Goal: Task Accomplishment & Management: Complete application form

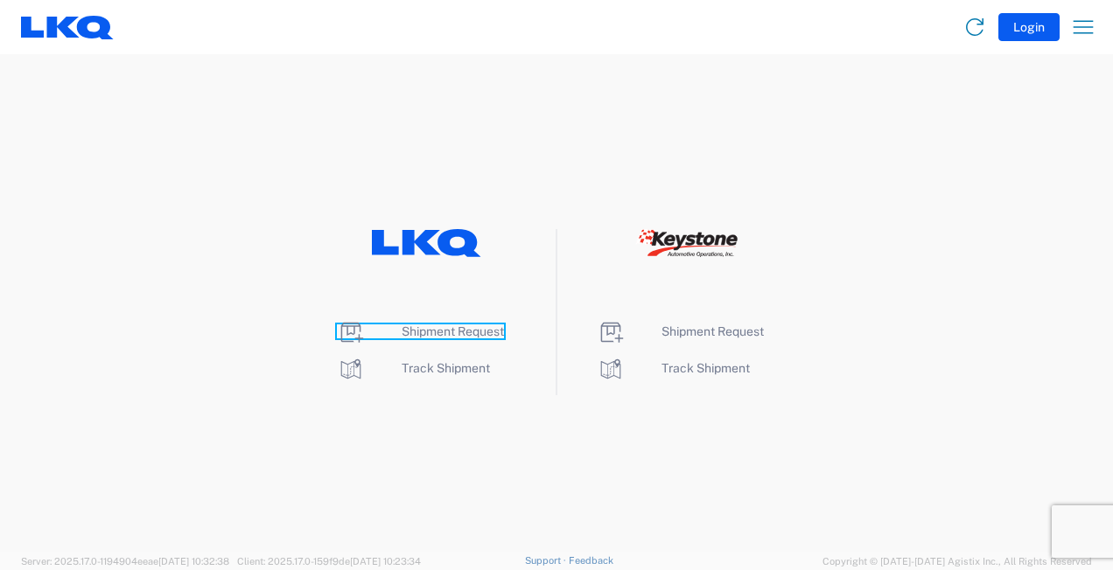
click at [439, 329] on span "Shipment Request" at bounding box center [452, 331] width 102 height 14
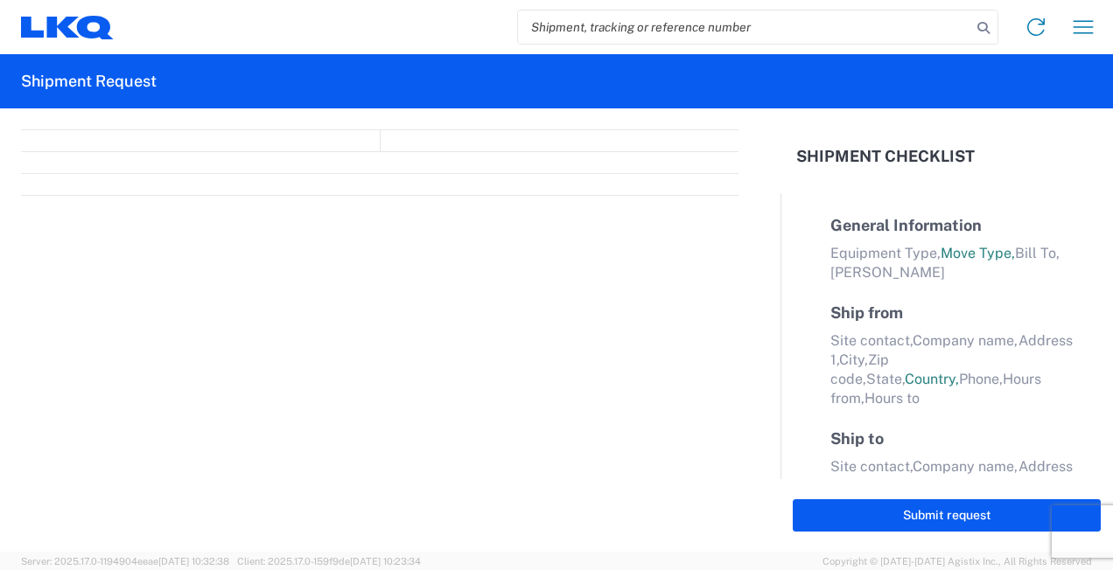
select select "FULL"
select select "LBS"
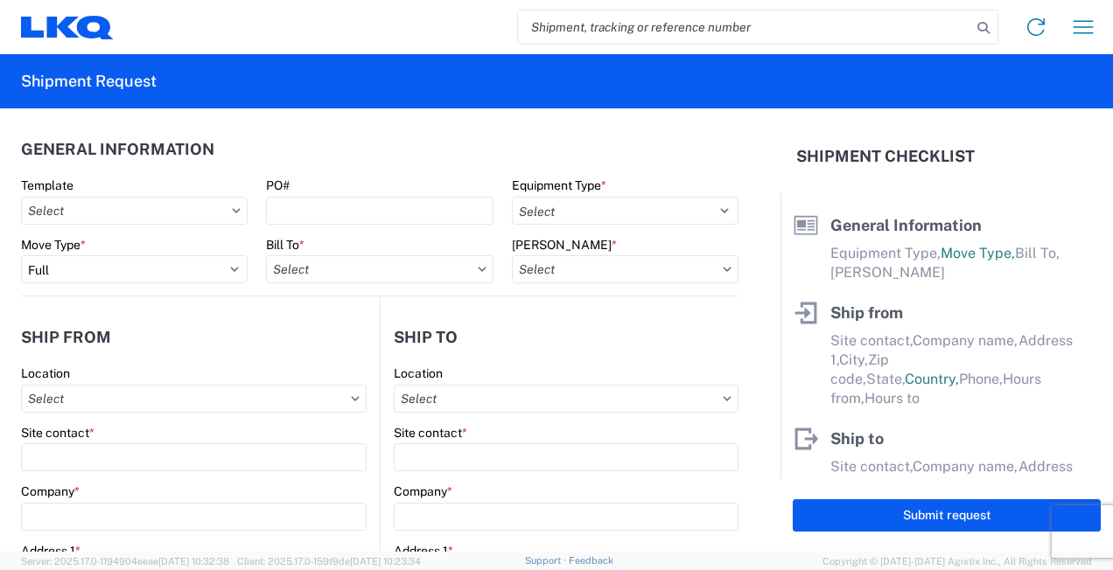
click at [211, 227] on agx-form-control-wrapper-v2 "Template" at bounding box center [134, 207] width 245 height 59
click at [214, 222] on input "Template" at bounding box center [134, 211] width 227 height 28
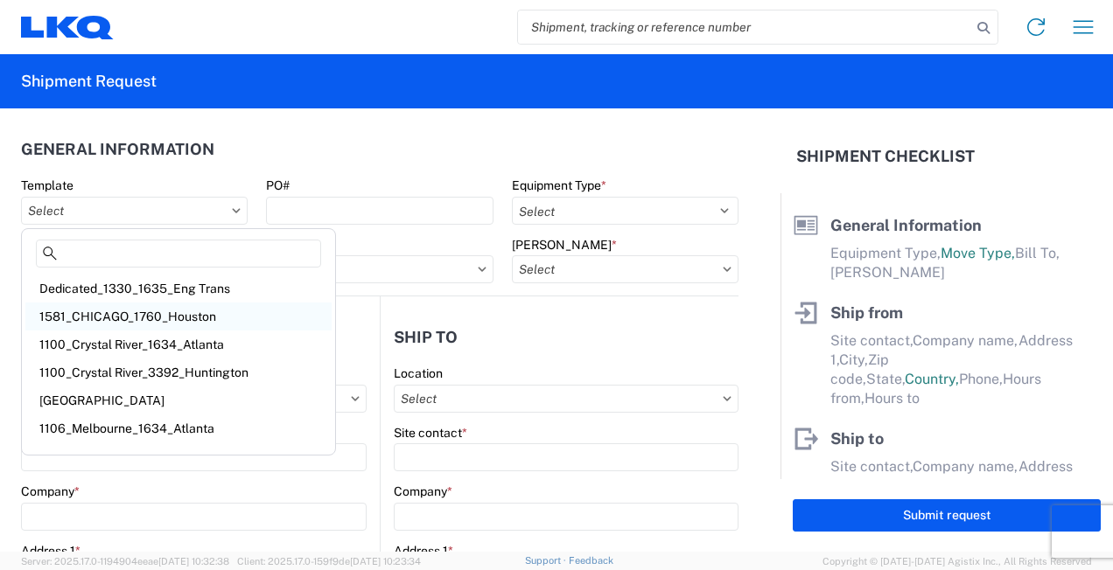
click at [172, 313] on div "1581_CHICAGO_1760_Houston" at bounding box center [178, 317] width 306 height 28
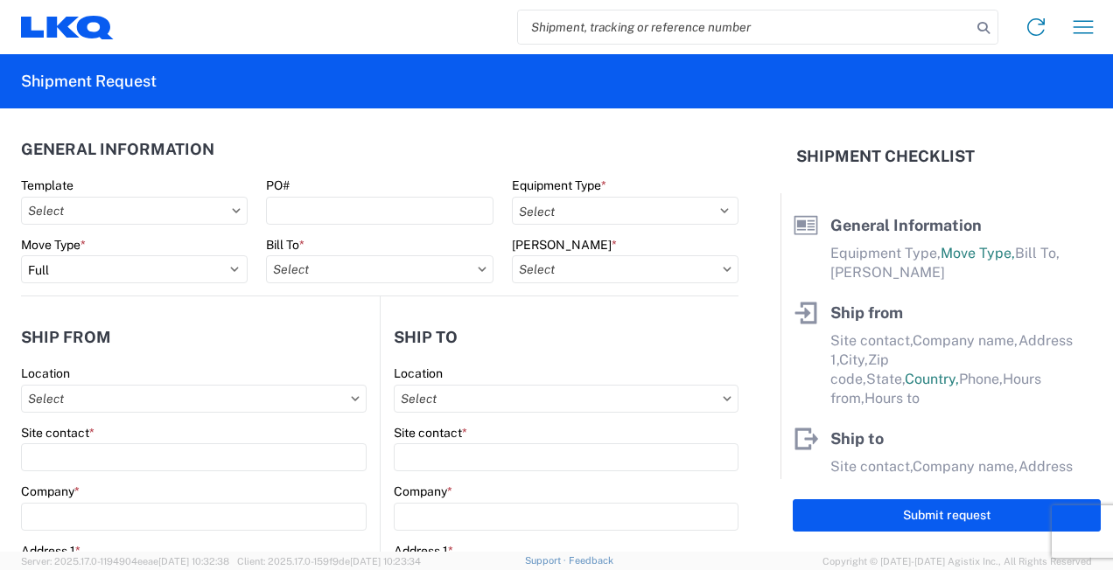
type input "1581_CHICAGO_1760_Houston"
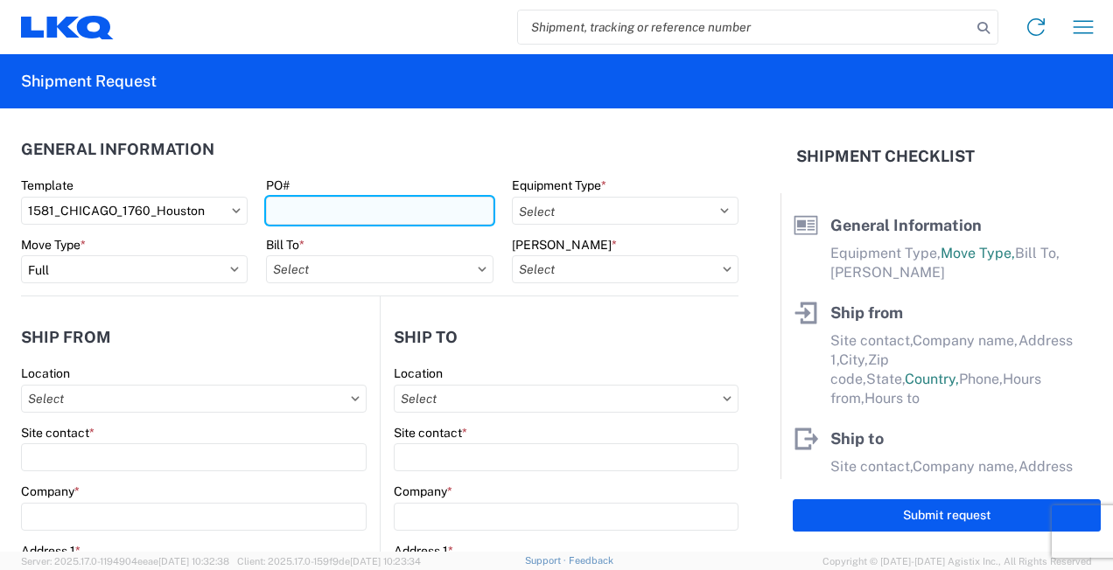
click at [334, 208] on input "PO#" at bounding box center [379, 211] width 227 height 28
select select
type input "Shipping"
type input "LKQ Pick Your Part - Chicago"
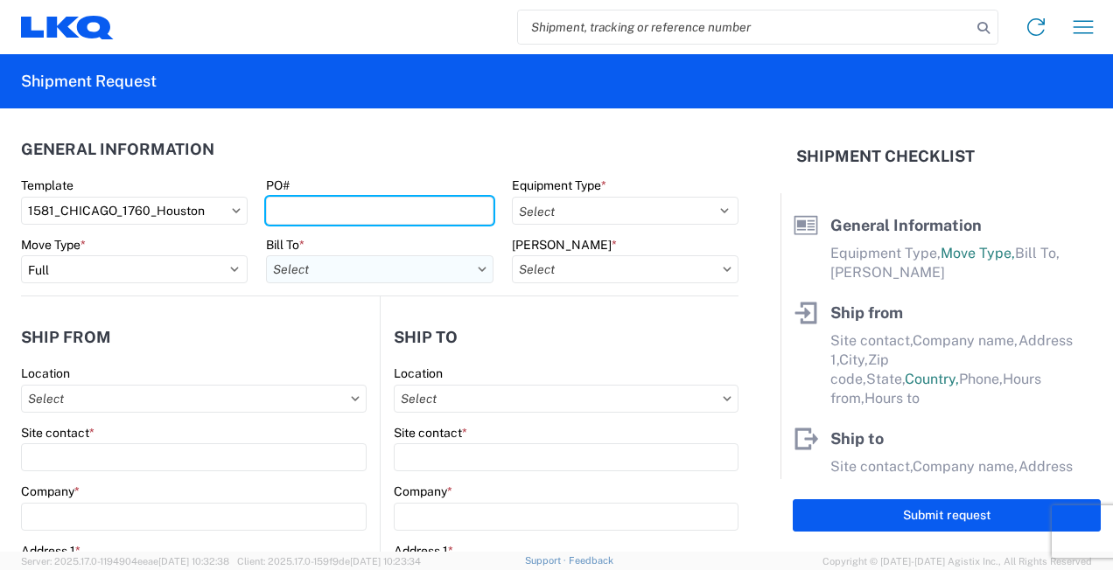
type input "4555 W. North Avenue"
type input "CHICAGO"
type input "60639"
type input "Receiving"
type input "LKQ Best Core"
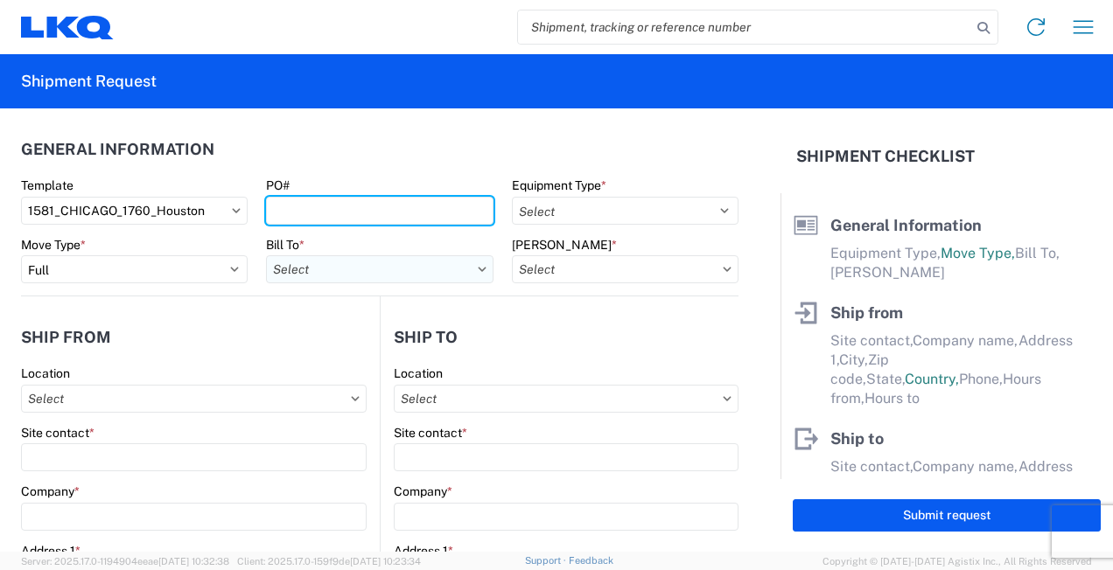
type input "1710 W Mount Houston Rd"
type input "Houston"
type input "77038"
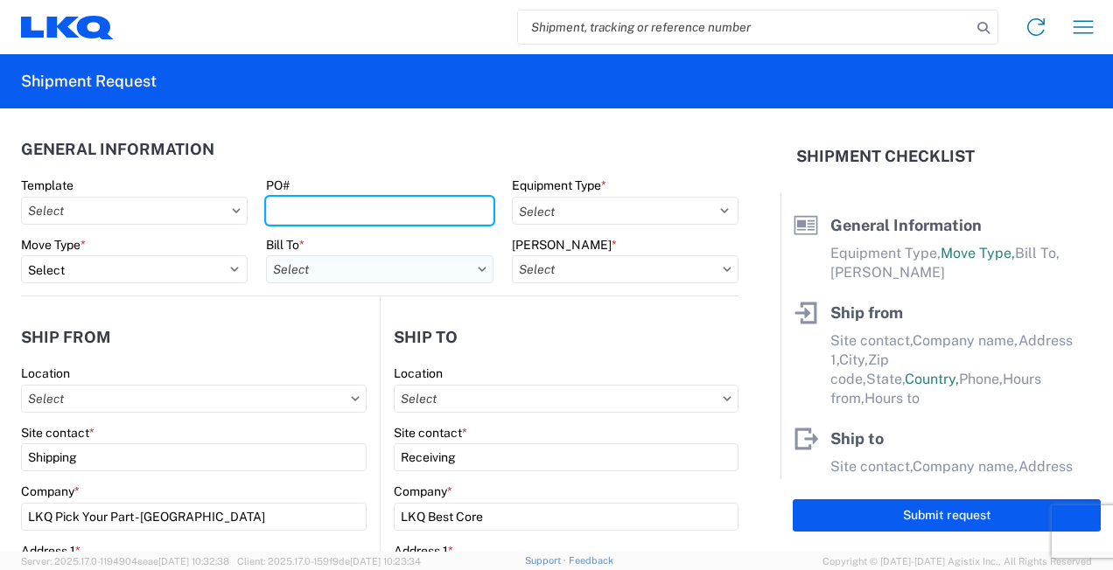
type input "2019-06-14"
type input "42000"
type input "Miscellaneous (alt, comp, conv, etc)"
type input "1"
type input "12"
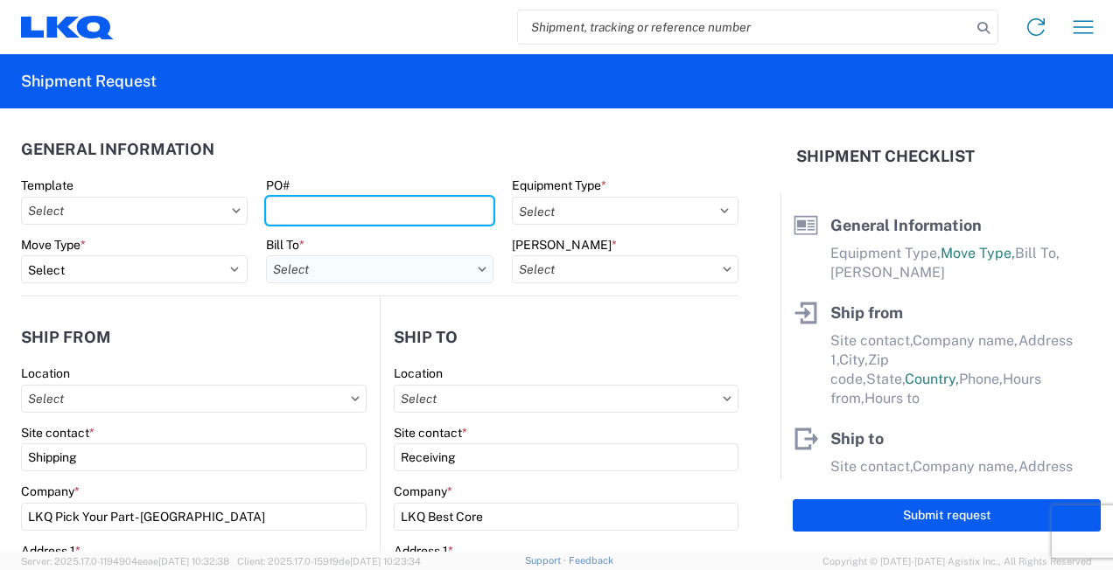
type input "12"
select select "IN"
select select "US"
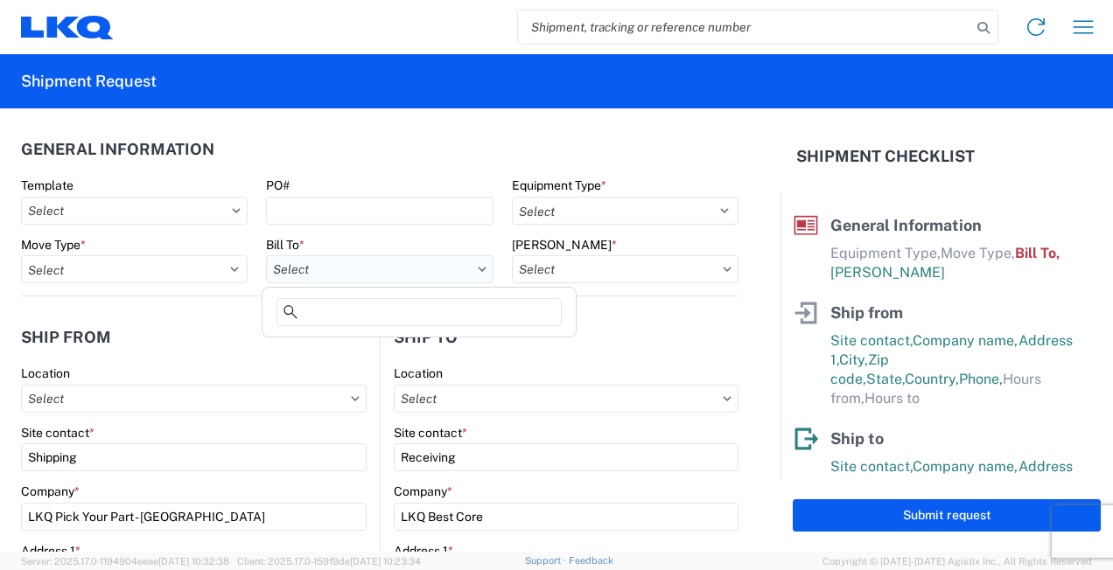
type input "1760-1300-50180-0000 - 1760 Freight In - Cores"
type input "1760 - LKQ Best Core"
click at [305, 280] on input "Bill To *" at bounding box center [379, 269] width 227 height 28
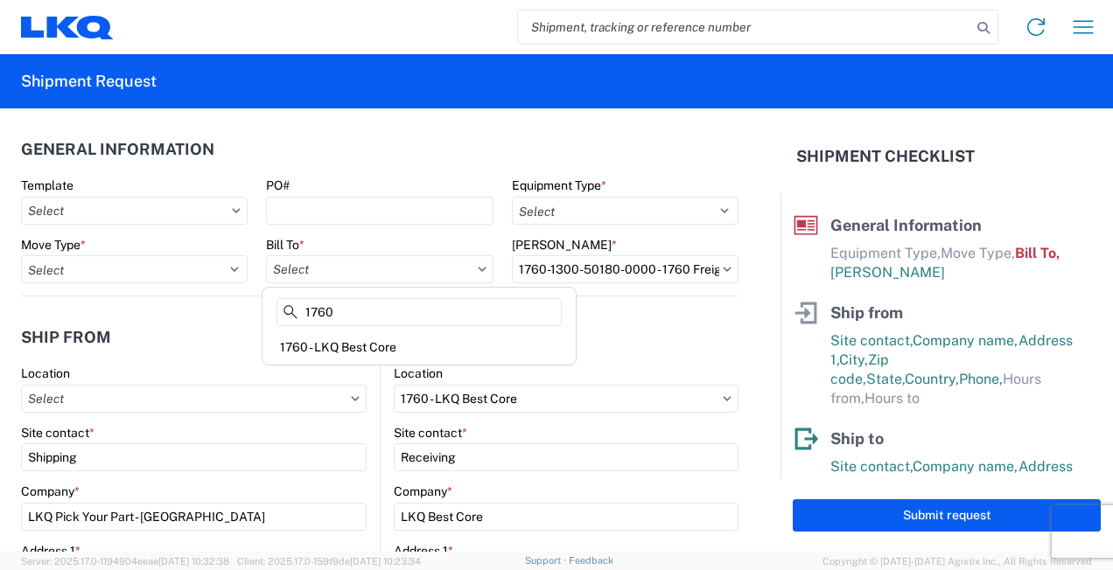
type input "1760"
click at [304, 332] on div "1760" at bounding box center [419, 315] width 306 height 35
click at [304, 350] on div "1760 - LKQ Best Core" at bounding box center [419, 347] width 306 height 28
type input "1760 - LKQ Best Core"
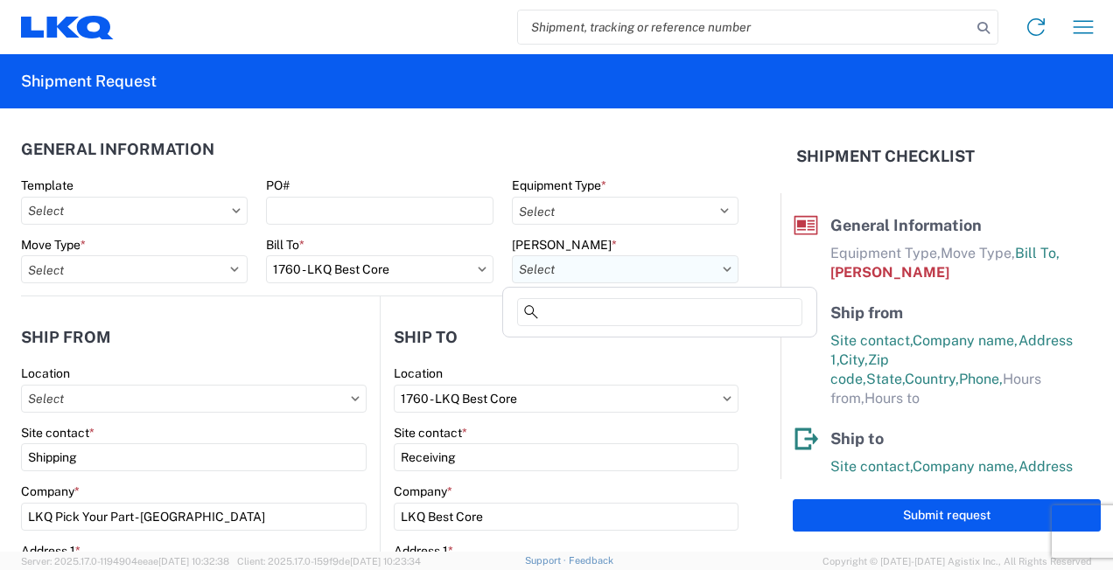
click at [542, 273] on input "Bill Code *" at bounding box center [625, 269] width 227 height 28
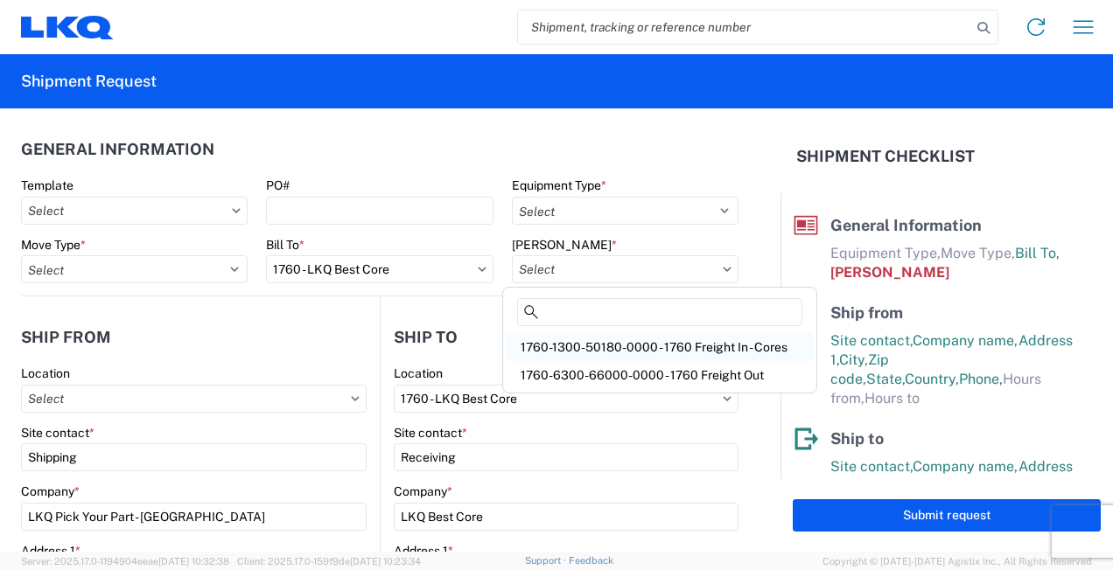
click at [590, 353] on div "1760-1300-50180-0000 - 1760 Freight In - Cores" at bounding box center [659, 347] width 306 height 28
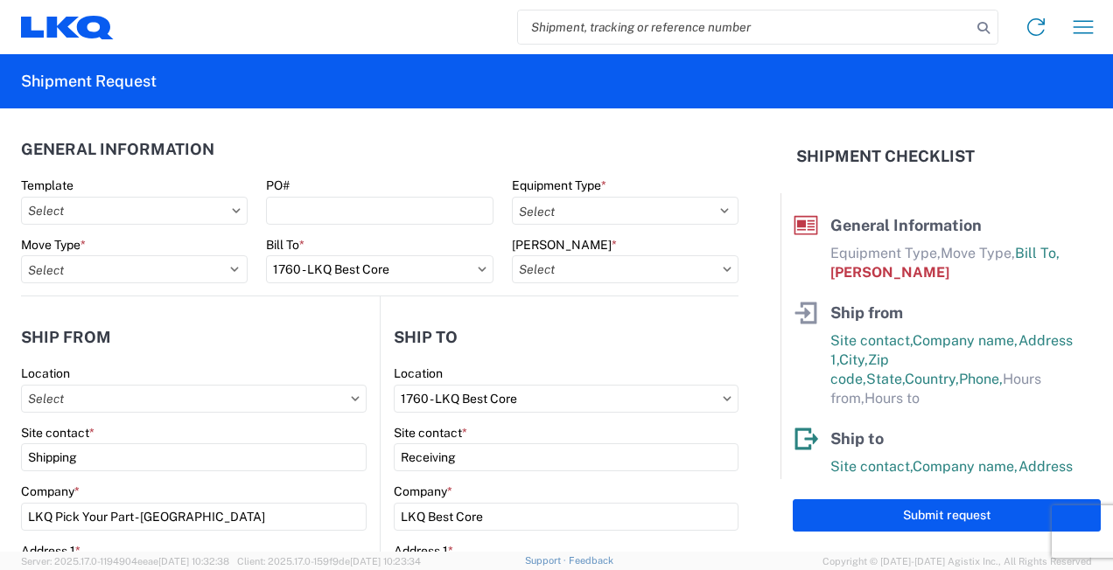
type input "1760-1300-50180-0000 - 1760 Freight In - Cores"
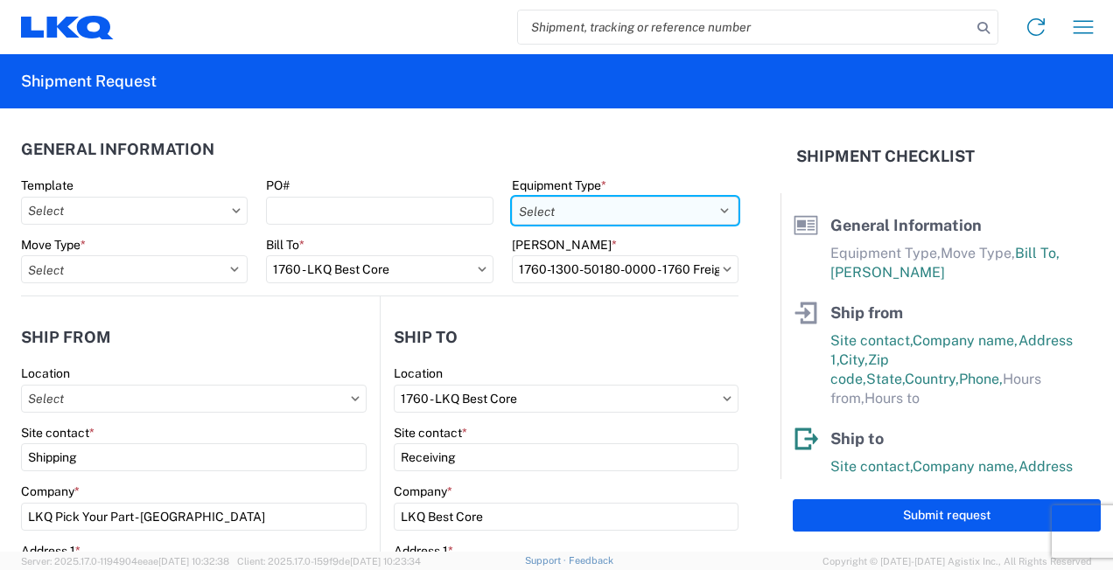
click at [547, 212] on select "Select 53’ Dry Van Flatbed Dropdeck (van) Lowboy (flatbed) Rail" at bounding box center [625, 211] width 227 height 28
select select "STDV"
click at [512, 197] on select "Select 53’ Dry Van Flatbed Dropdeck (van) Lowboy (flatbed) Rail" at bounding box center [625, 211] width 227 height 28
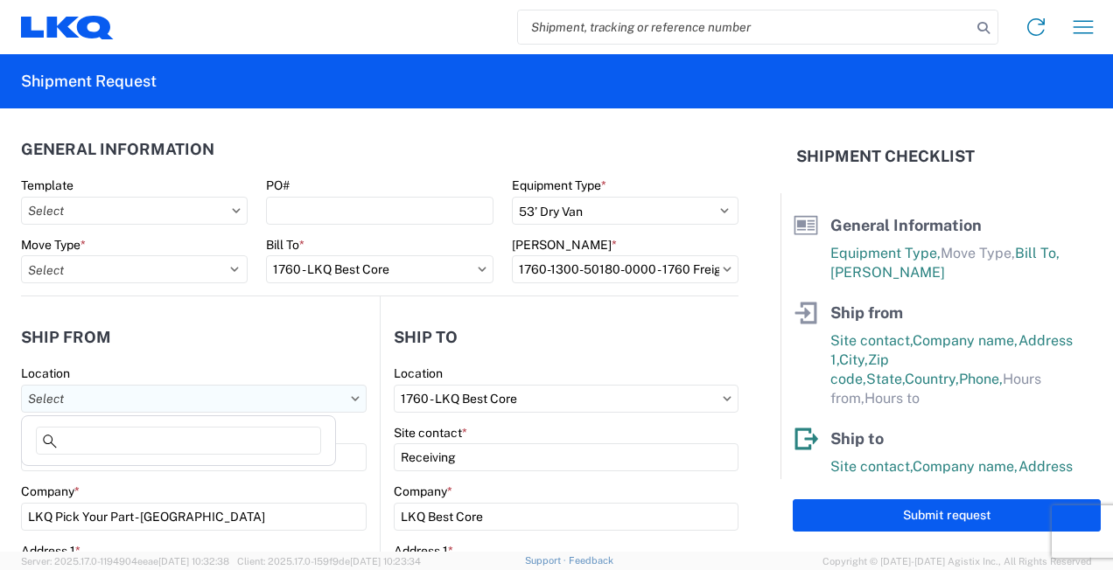
click at [327, 387] on input "Location" at bounding box center [193, 399] width 345 height 28
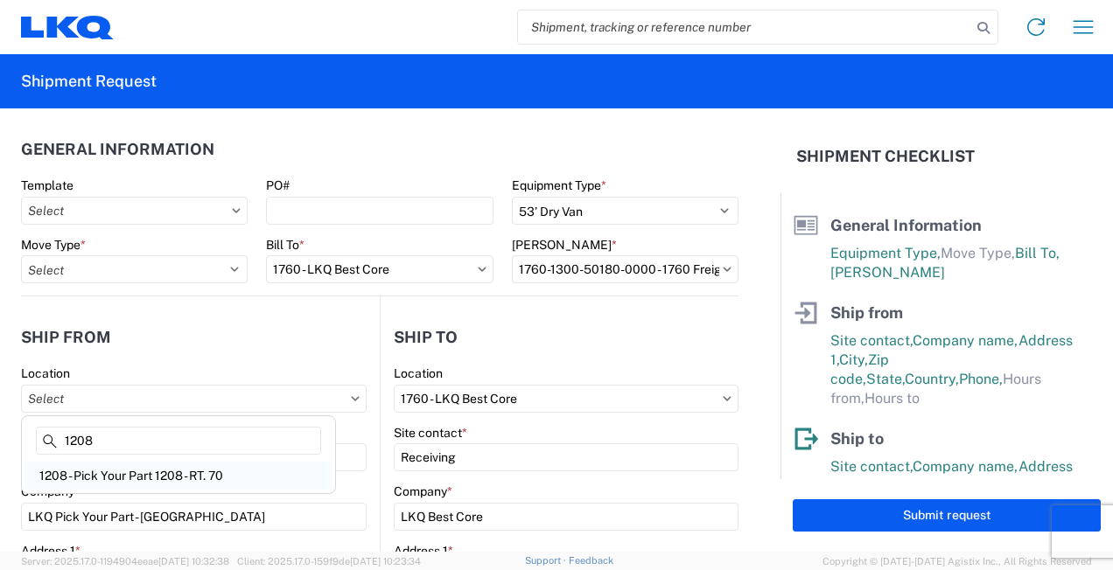
type input "1208"
click at [271, 468] on div "1208 - Pick Your Part 1208 - RT. 70" at bounding box center [178, 476] width 306 height 28
type input "1208 - Pick Your Part 1208 - RT. 70"
type input "LKQ Corporation"
type input "3923 Twin Arch Road"
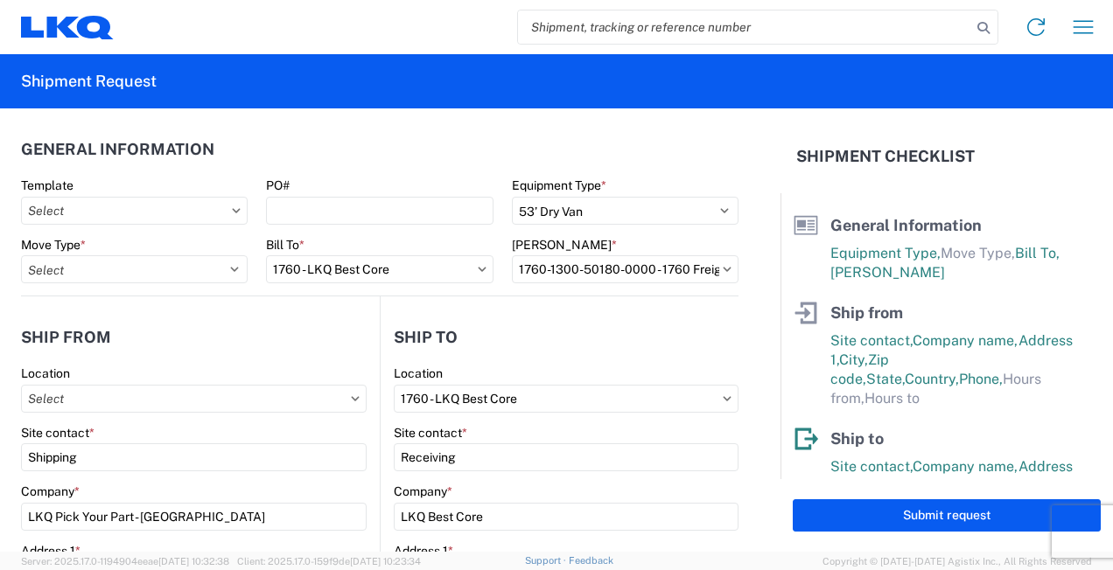
type input "Mt. Airy"
type input "21771"
select select "MD"
type input "09:00"
type input "17:00"
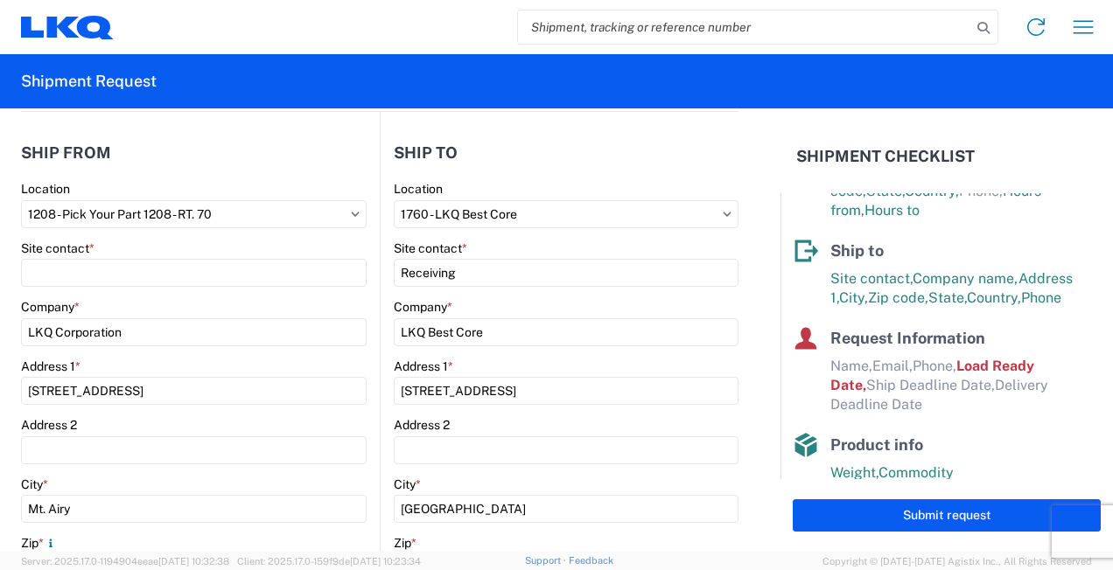
scroll to position [315, 0]
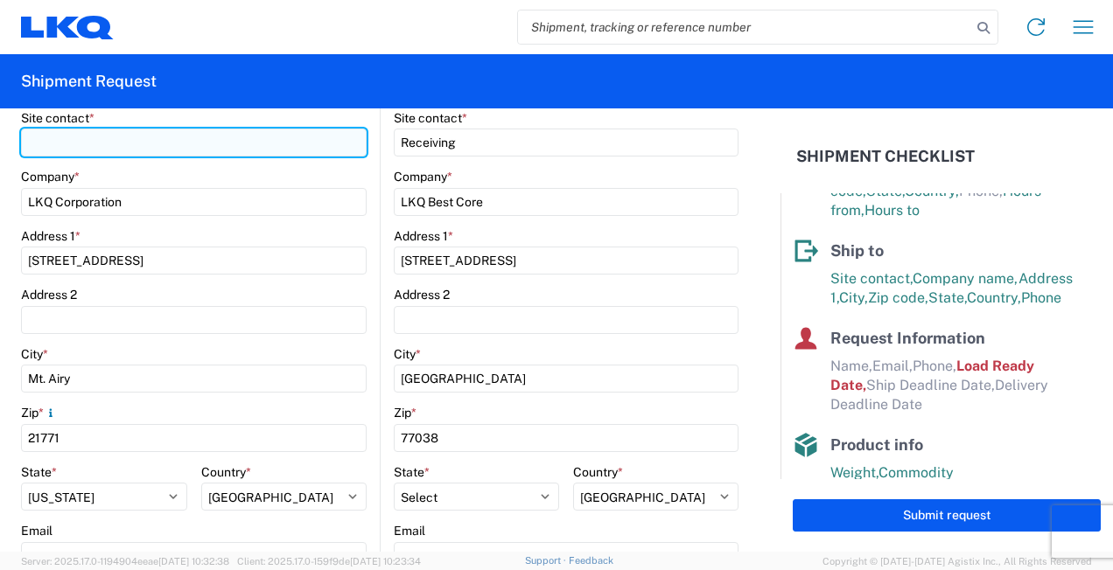
click at [220, 143] on input "Site contact *" at bounding box center [193, 143] width 345 height 28
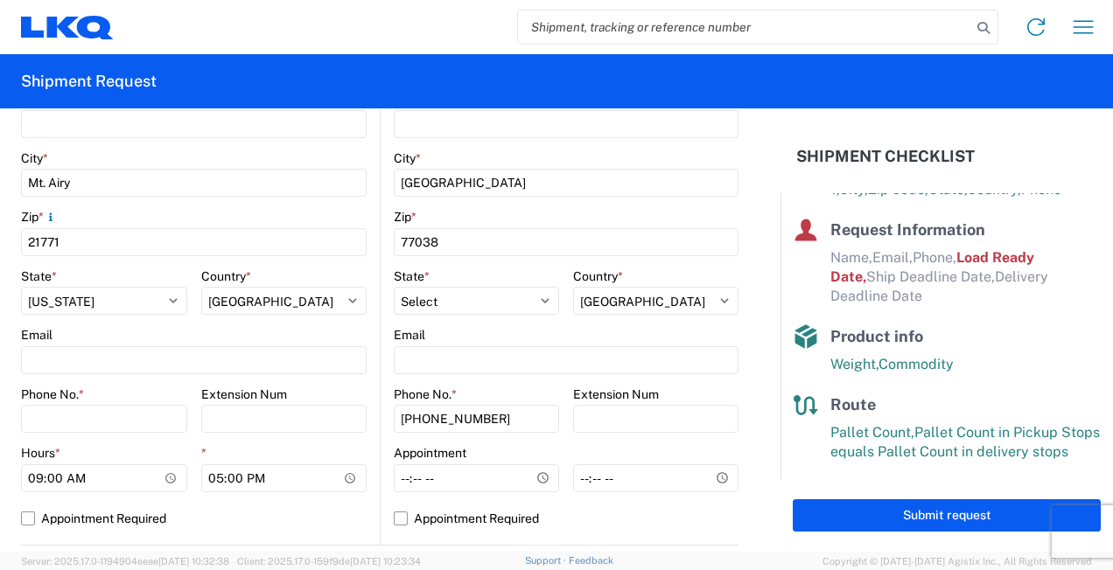
scroll to position [520, 0]
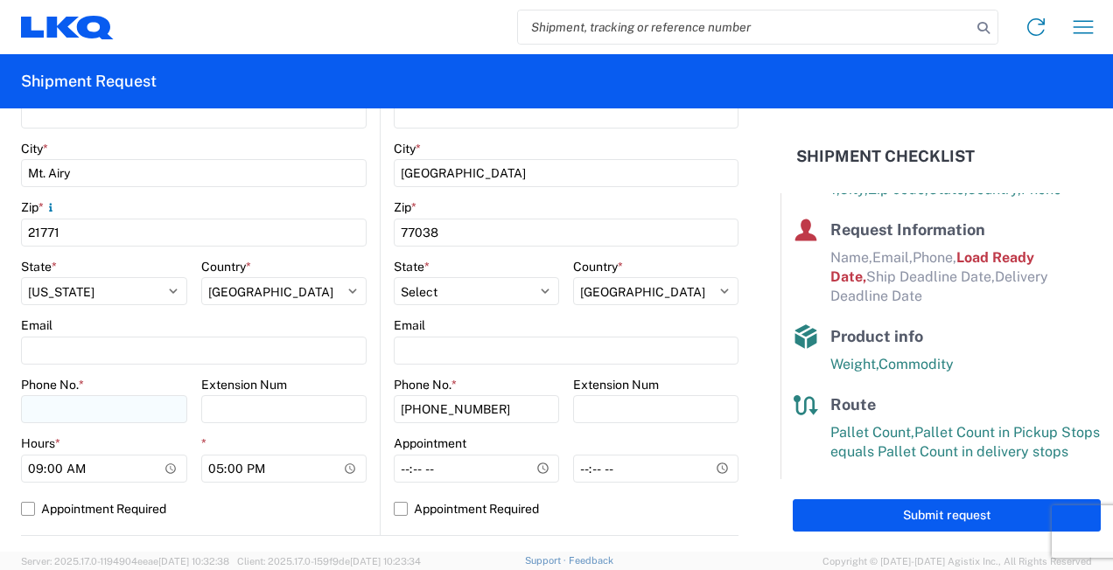
type input "Davian Stiner"
click at [65, 395] on input "Phone No. *" at bounding box center [104, 409] width 166 height 28
type input "2405791242"
click at [314, 464] on input "17:00" at bounding box center [284, 469] width 166 height 28
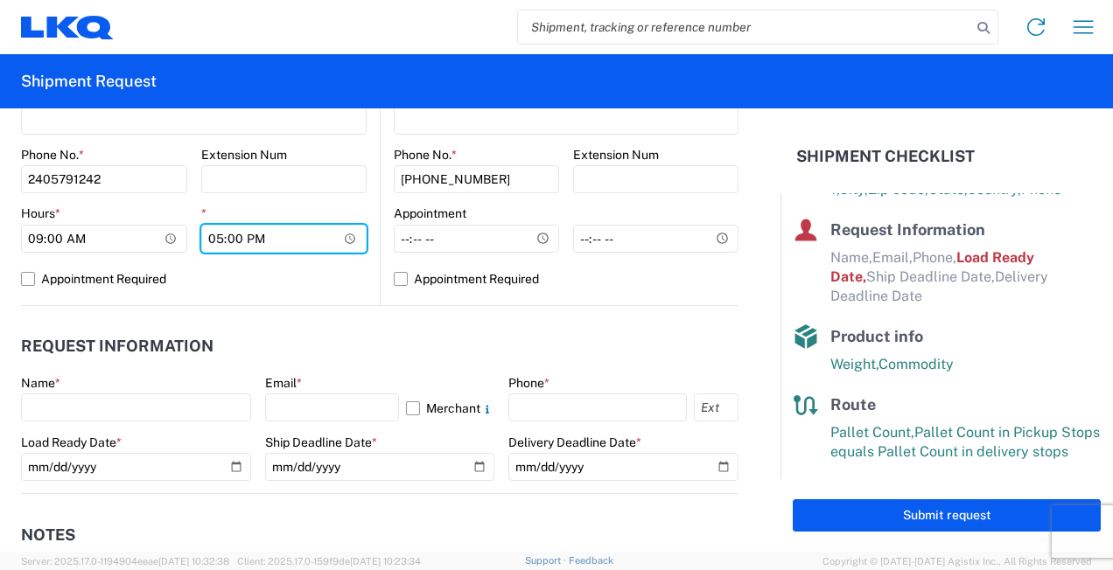
scroll to position [847, 0]
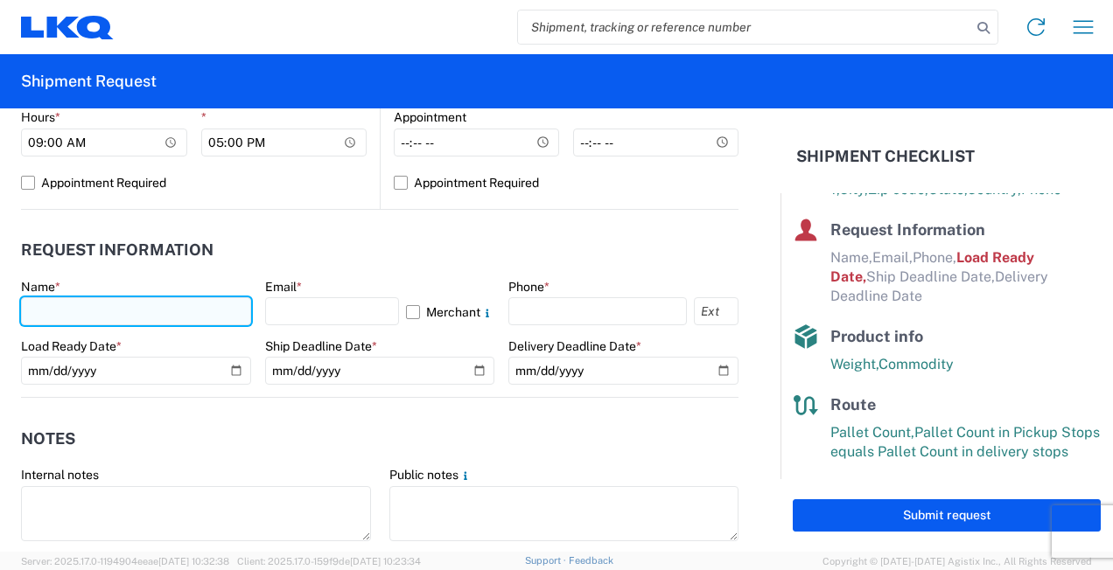
click at [178, 308] on input "text" at bounding box center [136, 311] width 230 height 28
type input "davian stiner"
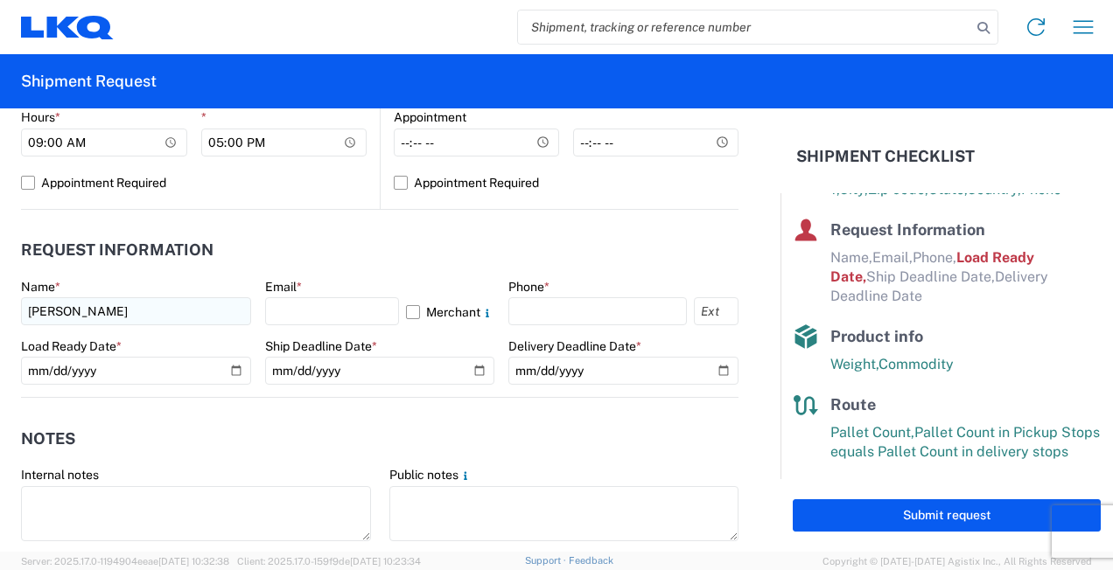
type input "1581_CHICAGO_1760_Houston"
select select
type input "dgstiner@lkqcorp.com"
type input "cjmillwee@lkqcorp.com"
type input "dgstiner@lkqcorp.com"
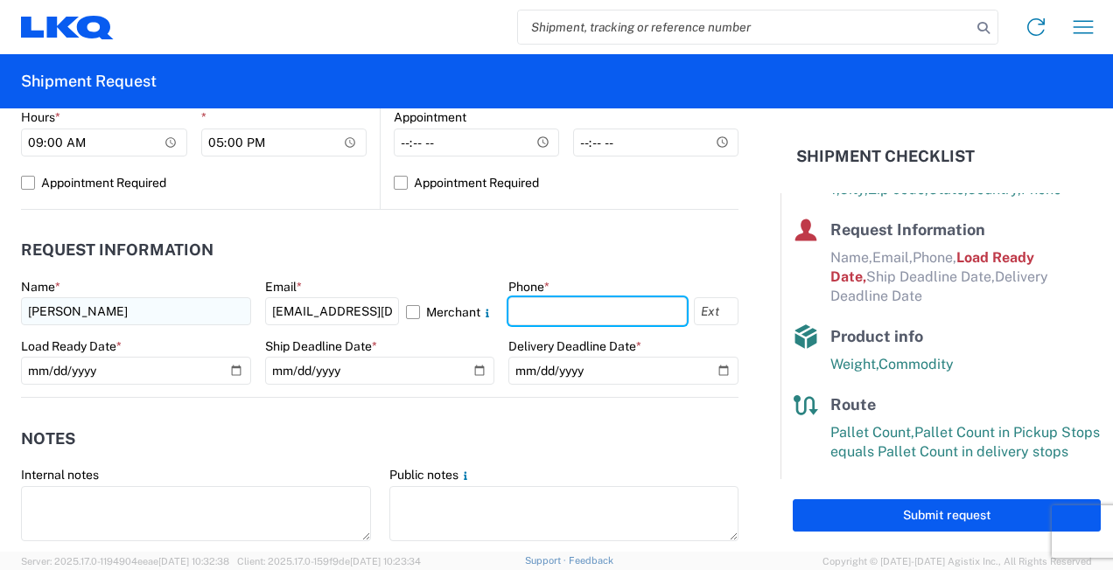
type input "2405791242"
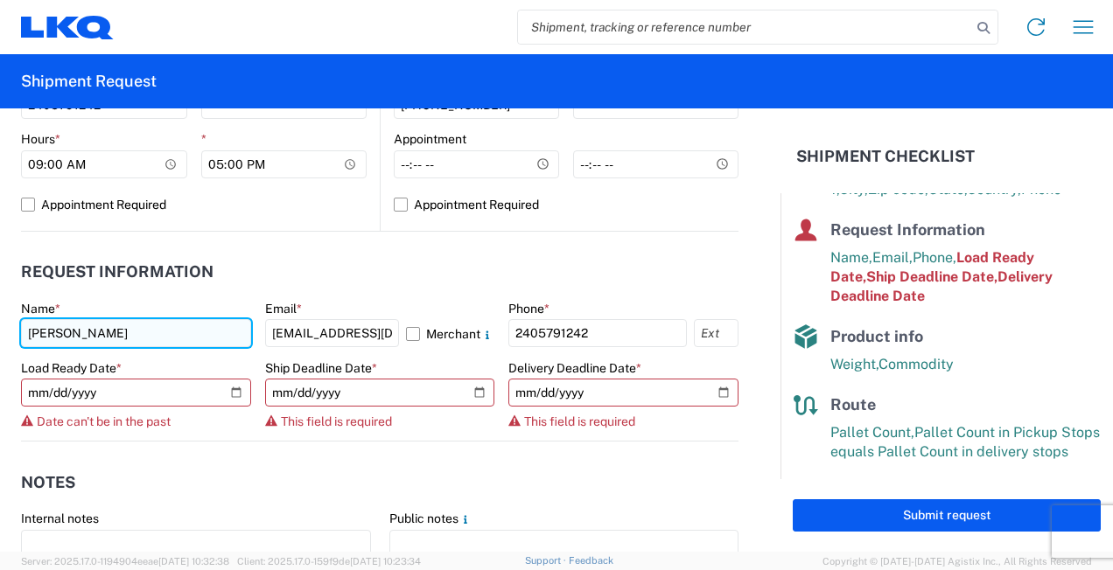
scroll to position [869, 0]
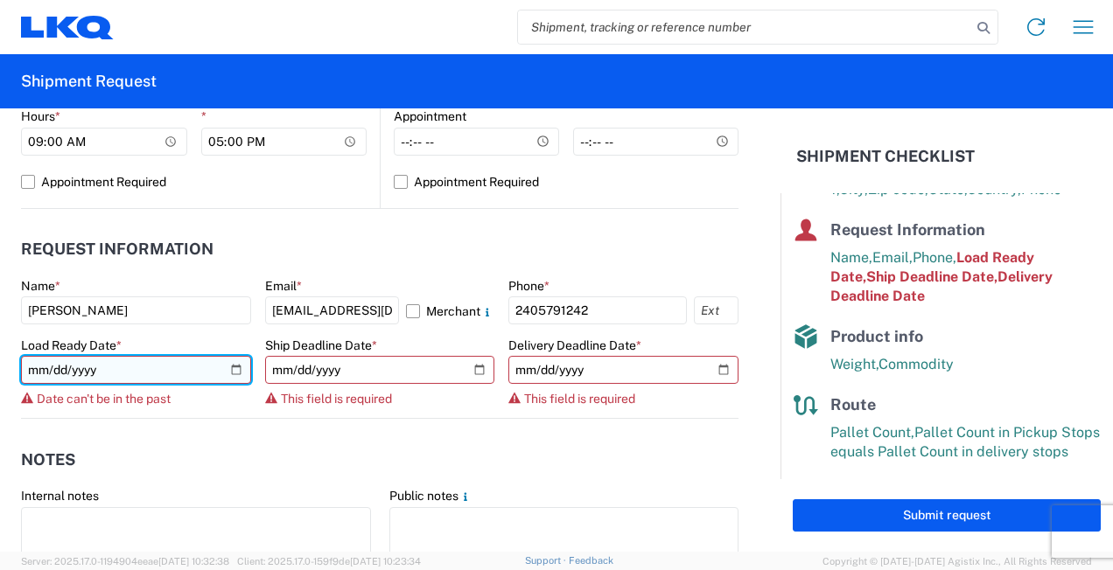
click at [225, 362] on input "2019-06-14" at bounding box center [136, 370] width 230 height 28
type input "2025-08-26"
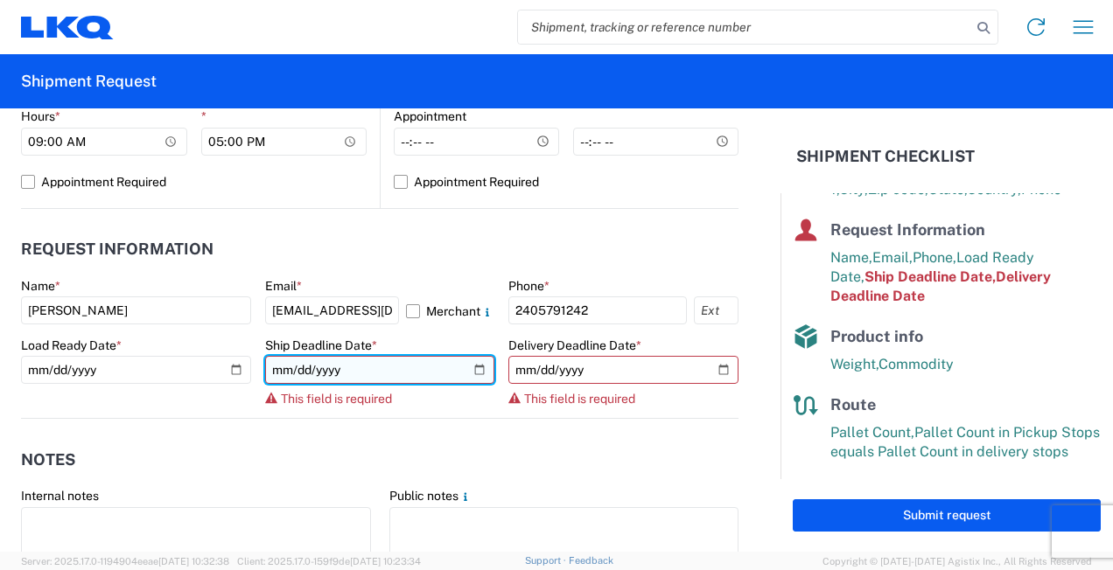
click at [468, 367] on input "date" at bounding box center [380, 370] width 230 height 28
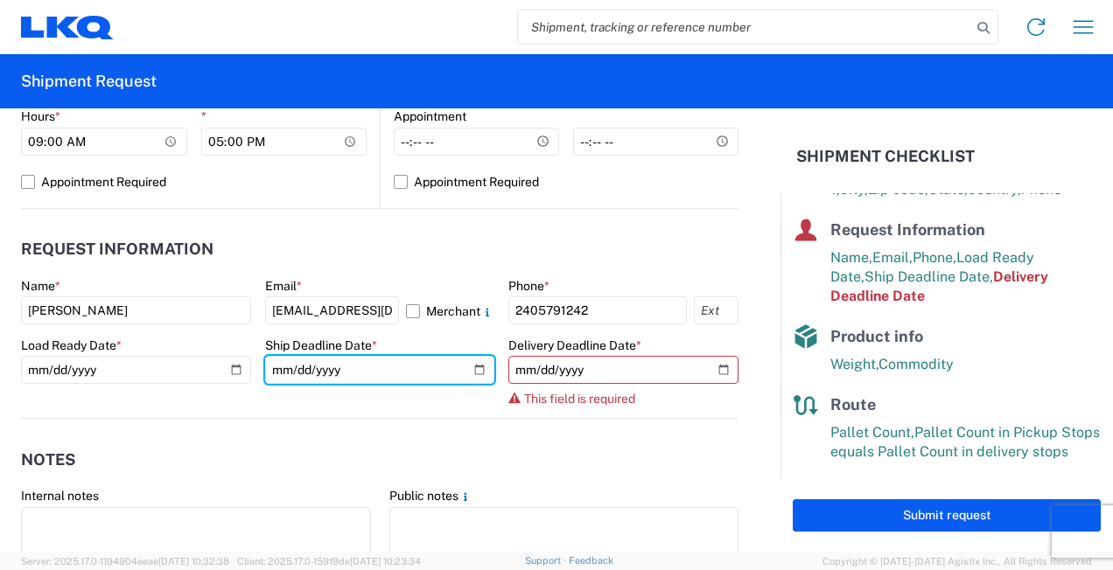
type input "2025-08-27"
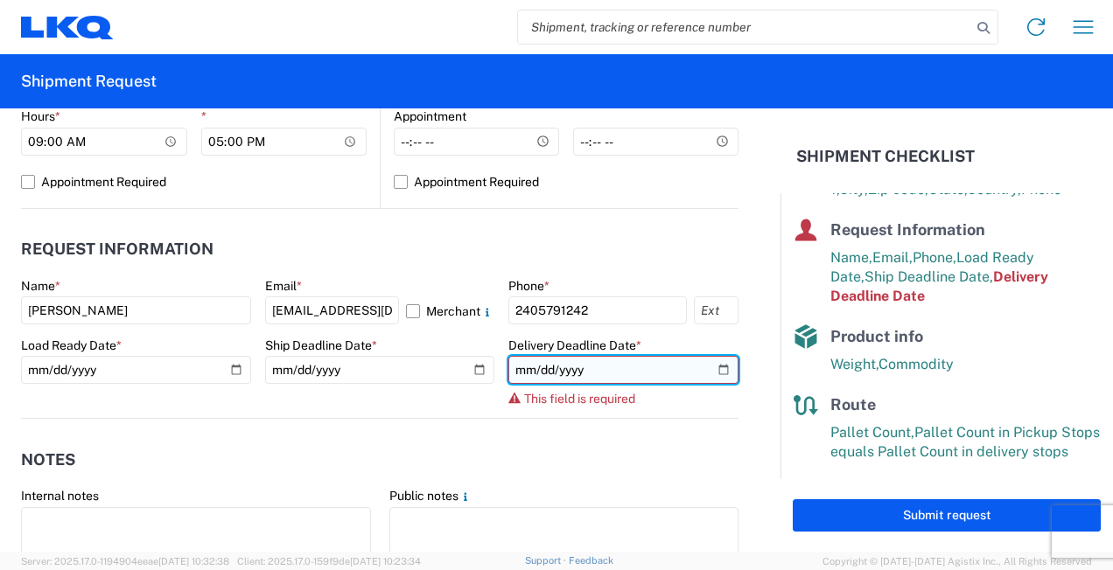
click at [712, 373] on input "date" at bounding box center [623, 370] width 230 height 28
type input "2025-08-27"
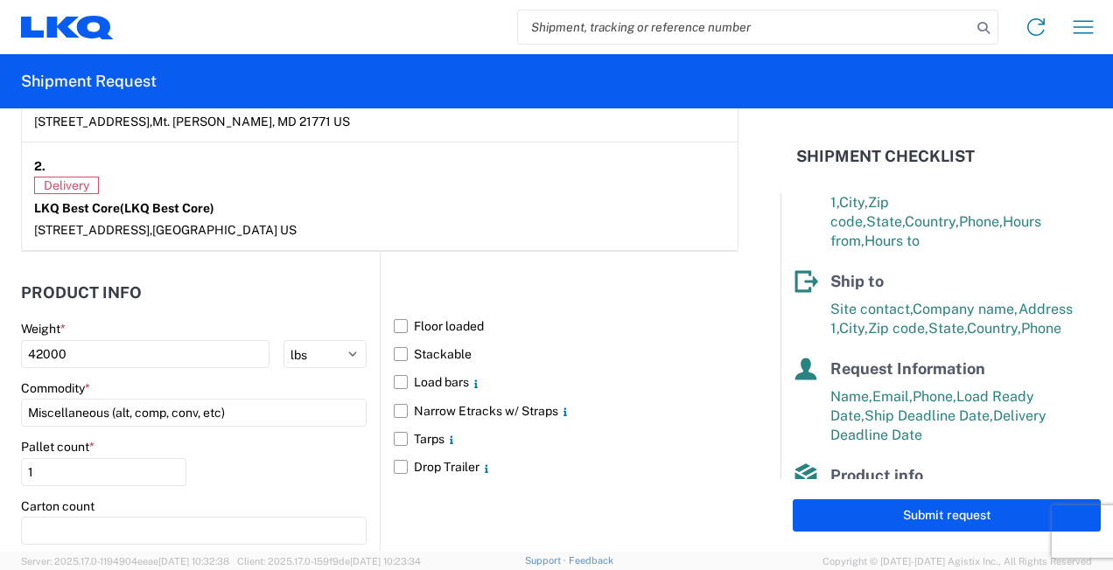
scroll to position [1567, 0]
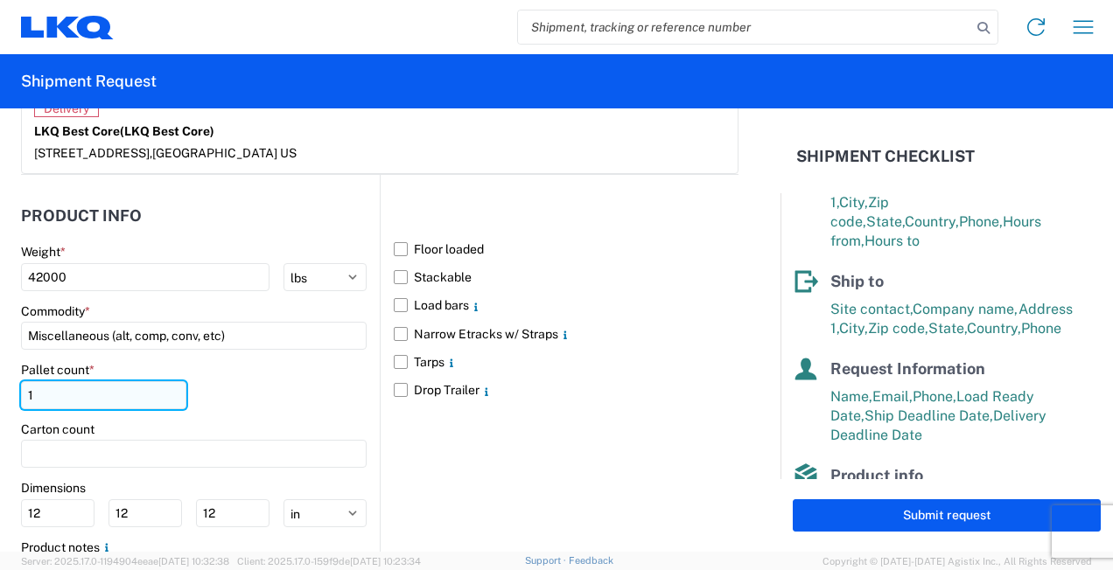
click at [67, 390] on input "1" at bounding box center [103, 395] width 165 height 28
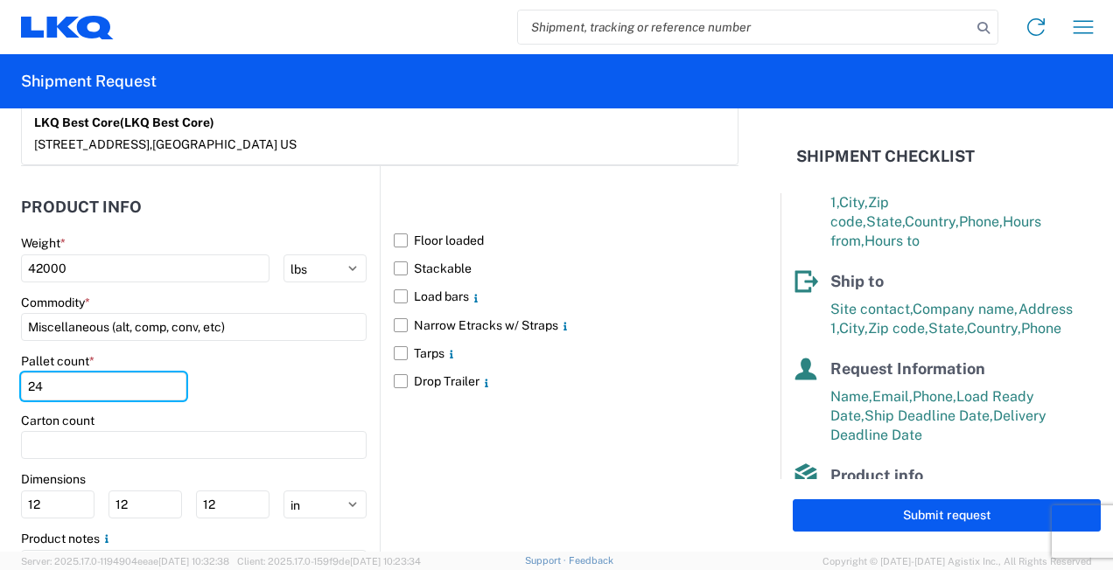
scroll to position [1527, 0]
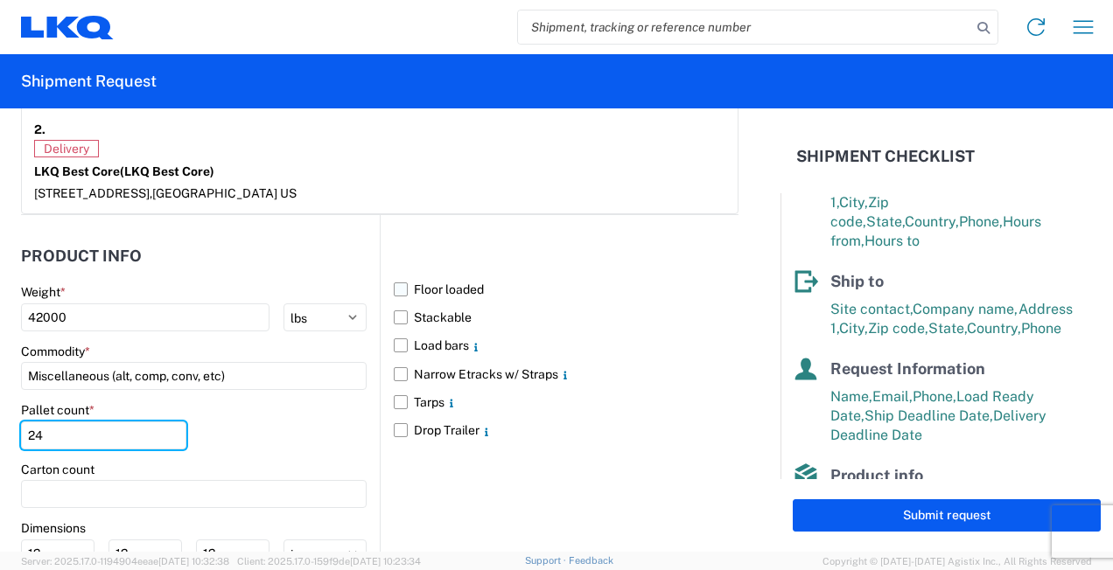
type input "24"
click at [394, 283] on label "Floor loaded" at bounding box center [566, 290] width 345 height 28
click at [0, 0] on input "Floor loaded" at bounding box center [0, 0] width 0 height 0
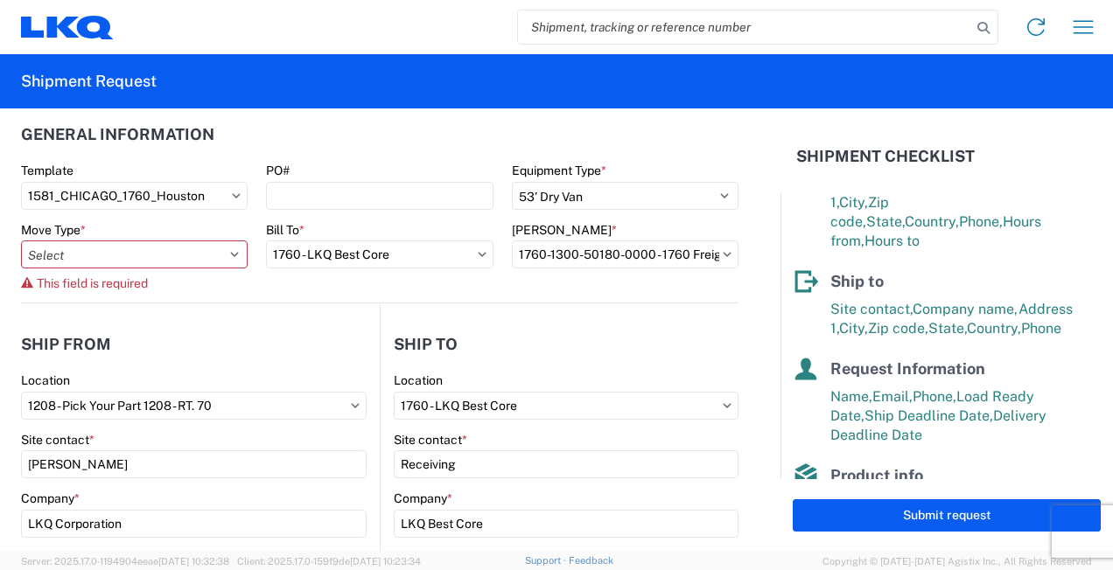
scroll to position [0, 0]
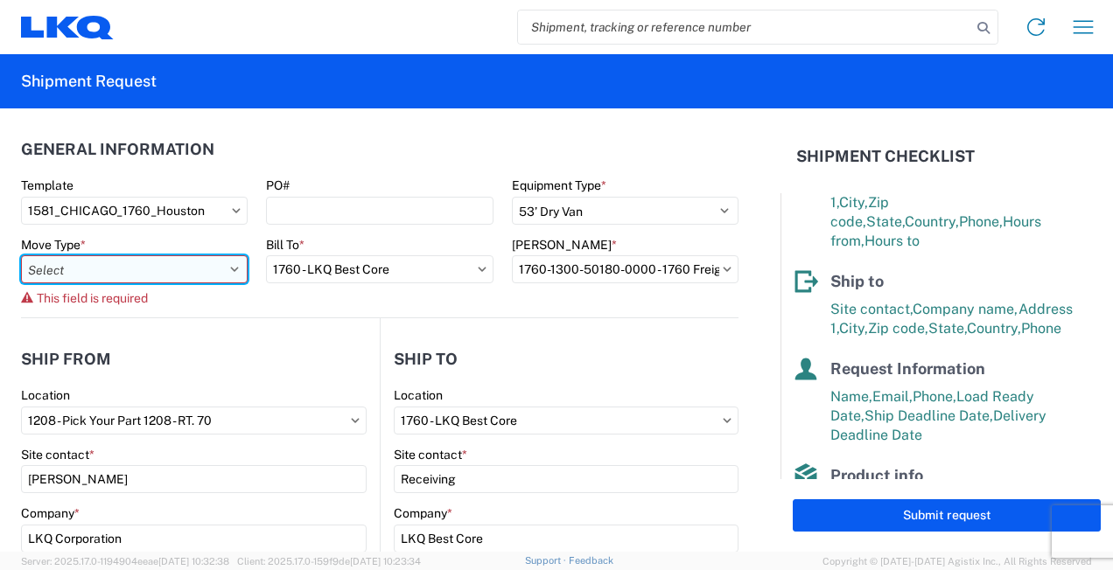
click at [178, 264] on select "Select Full Partial TL" at bounding box center [134, 269] width 227 height 28
select select "FULL"
click at [21, 255] on select "Select Full Partial TL" at bounding box center [134, 269] width 227 height 28
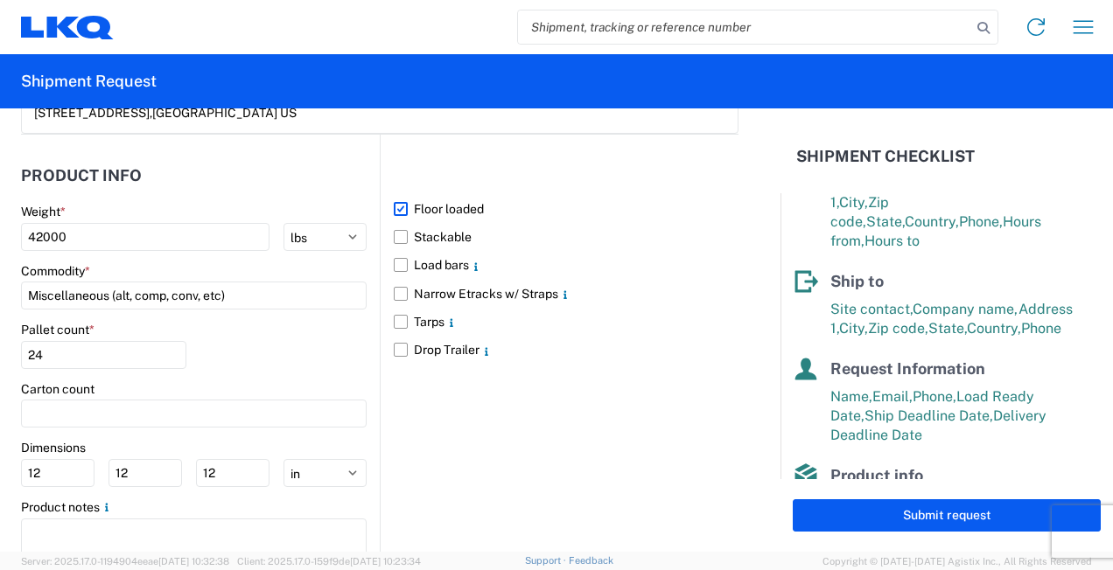
scroll to position [1650, 0]
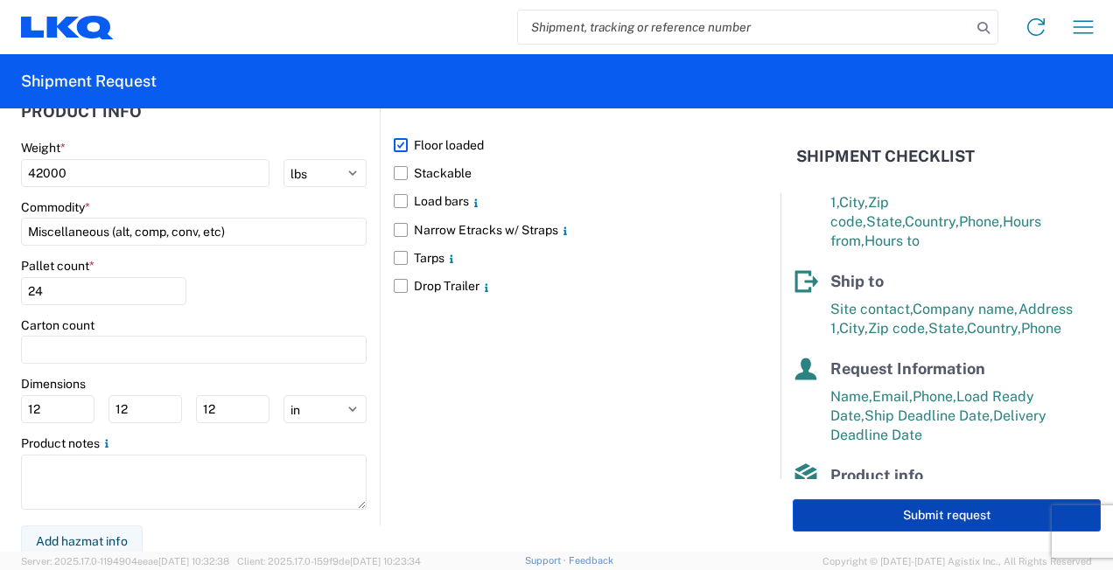
click at [835, 528] on button "Submit request" at bounding box center [946, 515] width 308 height 32
